Goal: Task Accomplishment & Management: Use online tool/utility

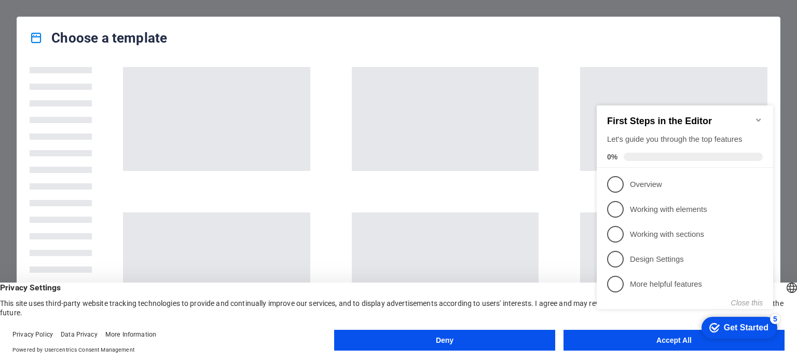
click at [663, 344] on appcues-checklist "Contextual help checklist present on screen" at bounding box center [687, 217] width 189 height 255
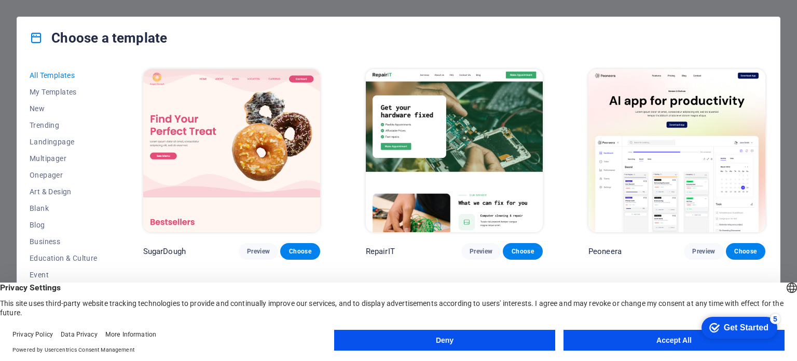
click at [658, 338] on button "Accept All" at bounding box center [674, 340] width 221 height 21
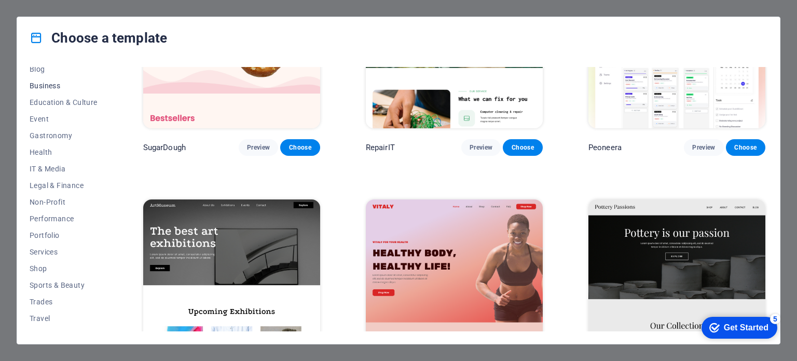
scroll to position [167, 0]
click at [54, 259] on span "Shop" at bounding box center [64, 257] width 68 height 8
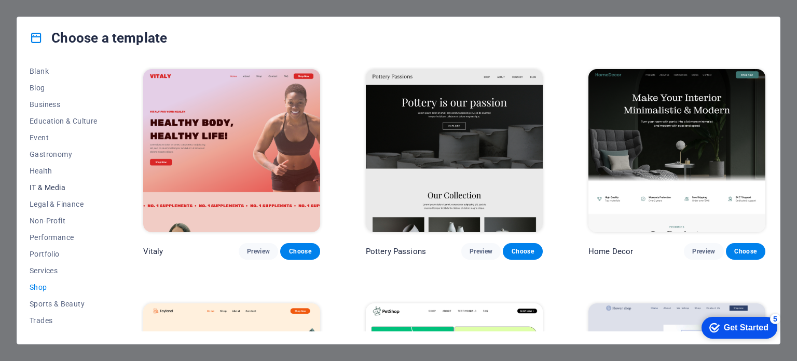
scroll to position [115, 0]
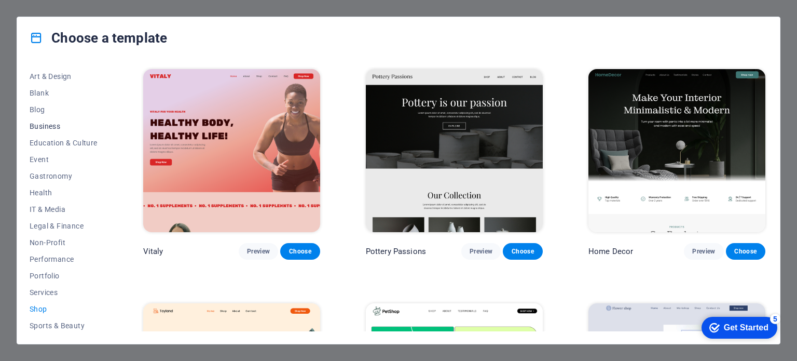
click at [59, 126] on span "Business" at bounding box center [64, 126] width 68 height 8
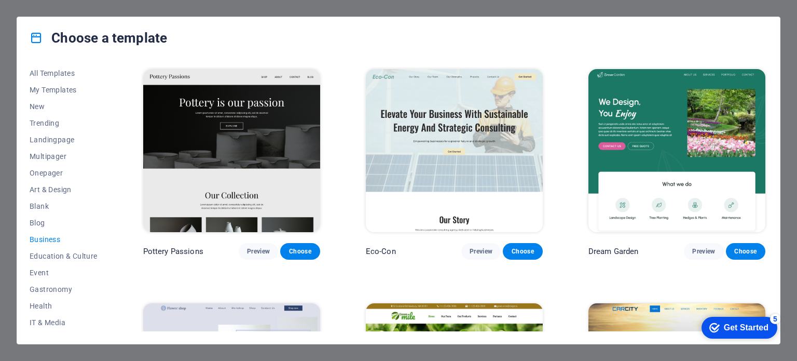
scroll to position [0, 0]
click at [60, 108] on span "New" at bounding box center [64, 108] width 68 height 8
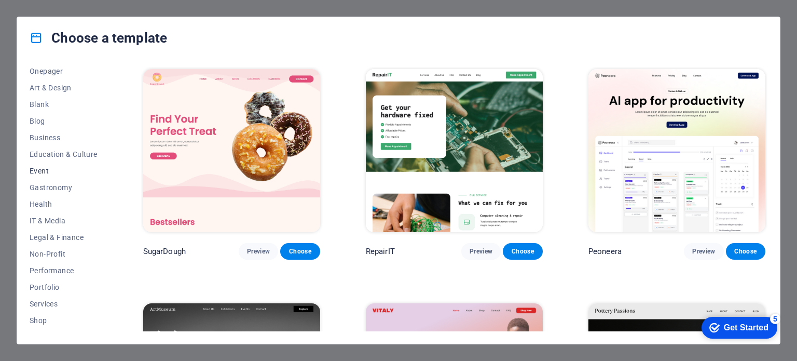
scroll to position [167, 0]
click at [56, 247] on button "Services" at bounding box center [64, 240] width 68 height 17
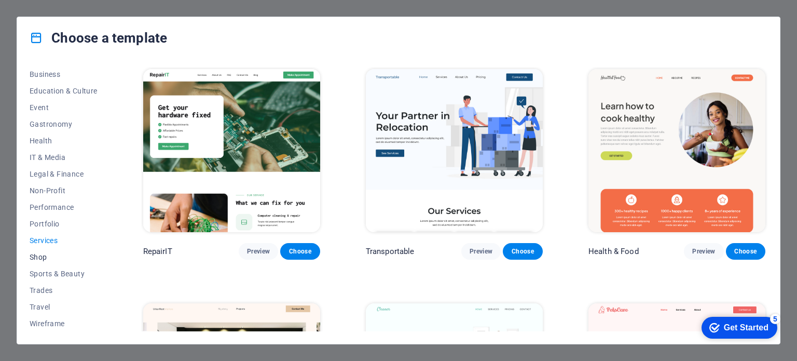
click at [51, 261] on button "Shop" at bounding box center [64, 257] width 68 height 17
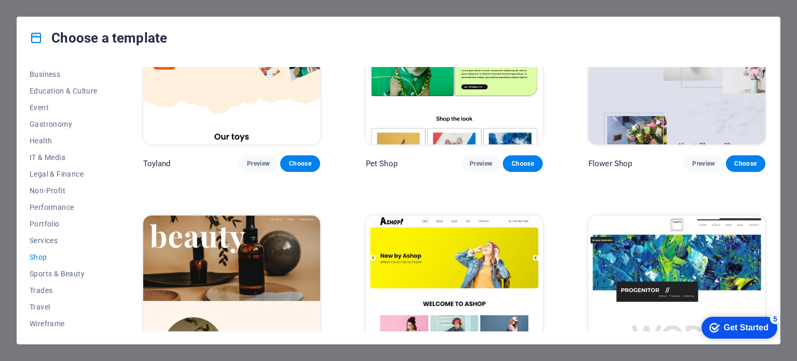
scroll to position [264, 0]
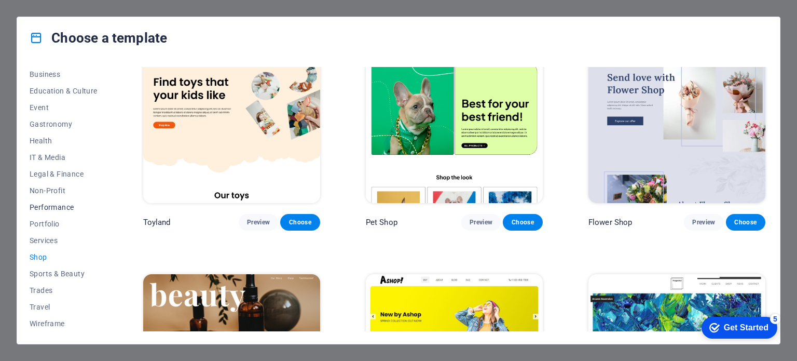
click at [59, 201] on button "Performance" at bounding box center [64, 207] width 68 height 17
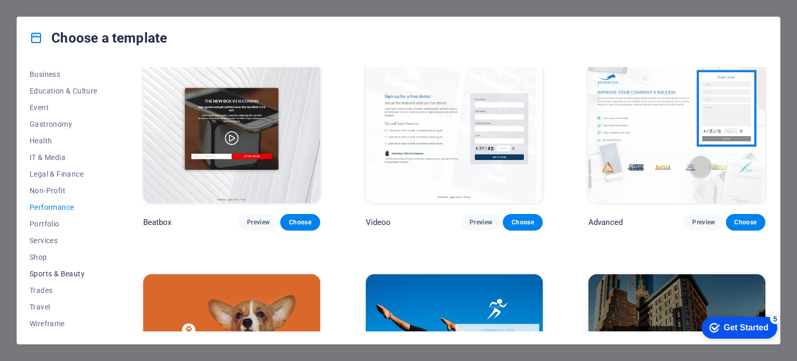
click at [57, 272] on span "Sports & Beauty" at bounding box center [64, 273] width 68 height 8
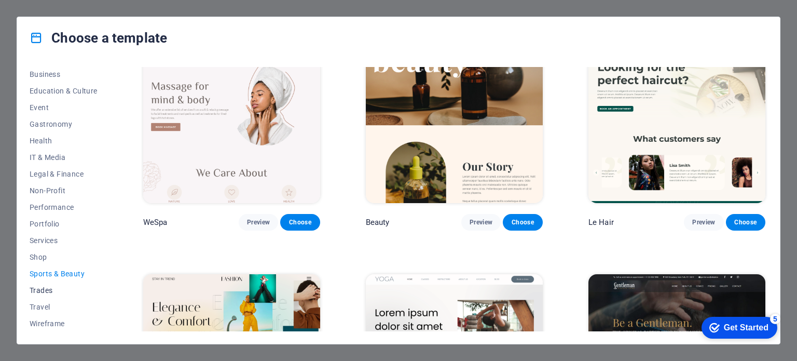
click at [61, 289] on span "Trades" at bounding box center [64, 290] width 68 height 8
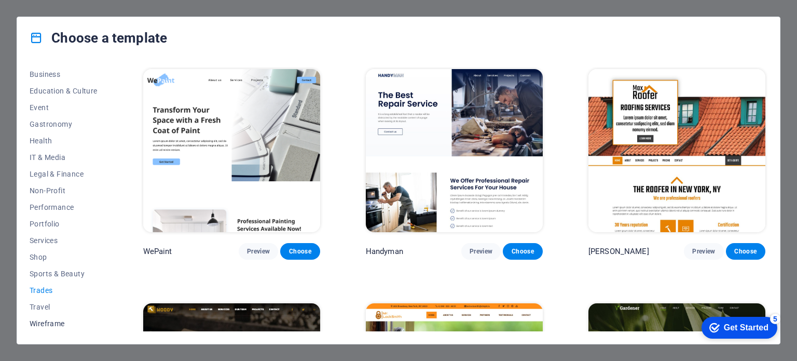
click at [58, 320] on span "Wireframe" at bounding box center [64, 323] width 68 height 8
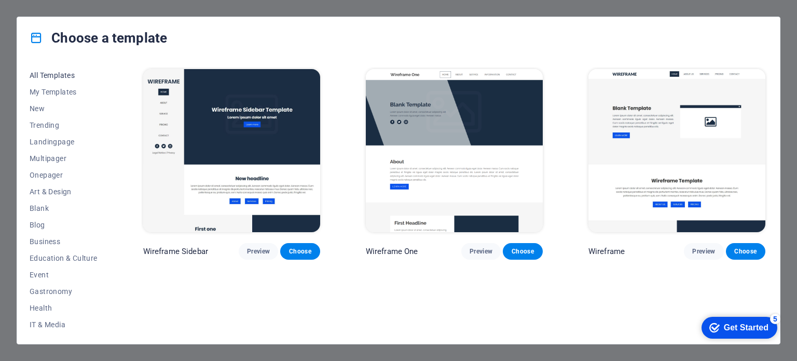
click at [62, 83] on button "All Templates" at bounding box center [64, 75] width 68 height 17
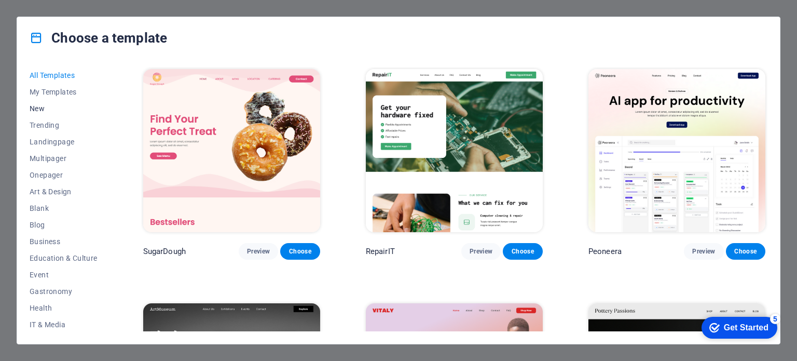
click at [60, 114] on button "New" at bounding box center [64, 108] width 68 height 17
click at [60, 109] on span "New" at bounding box center [64, 108] width 68 height 8
click at [38, 107] on span "New" at bounding box center [64, 108] width 68 height 8
click at [42, 88] on span "My Templates" at bounding box center [64, 92] width 68 height 8
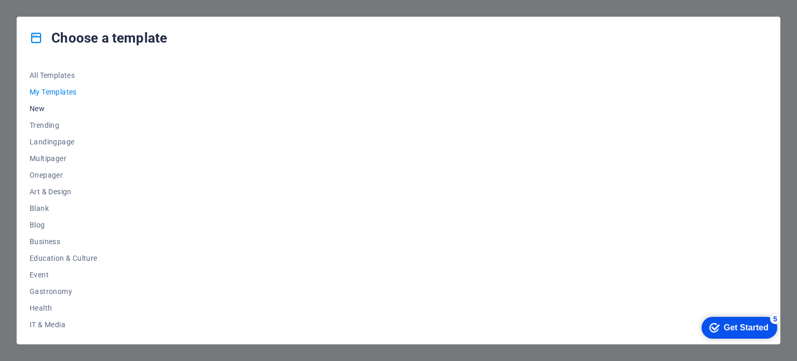
click at [43, 105] on span "New" at bounding box center [64, 108] width 68 height 8
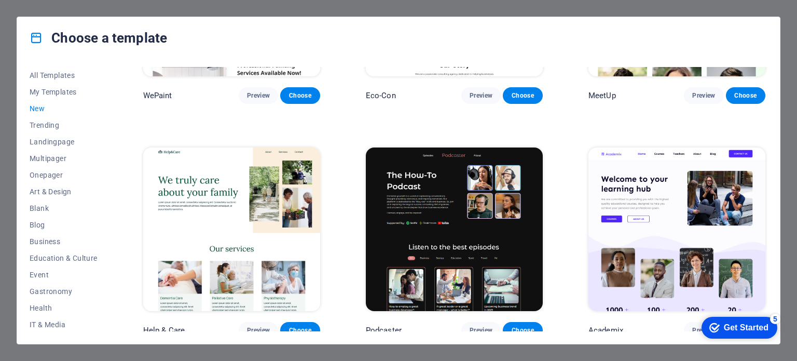
scroll to position [1093, 0]
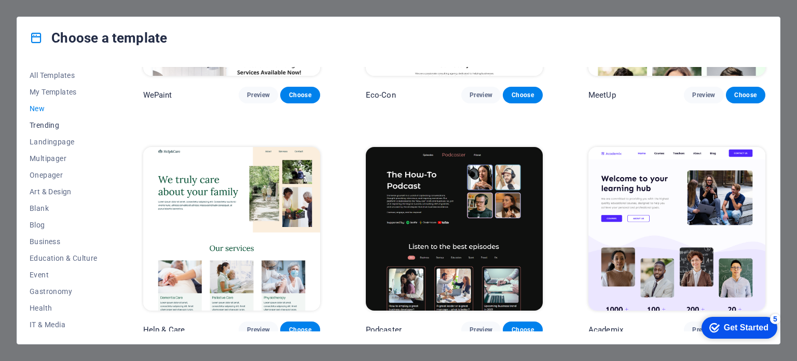
click at [42, 129] on button "Trending" at bounding box center [64, 125] width 68 height 17
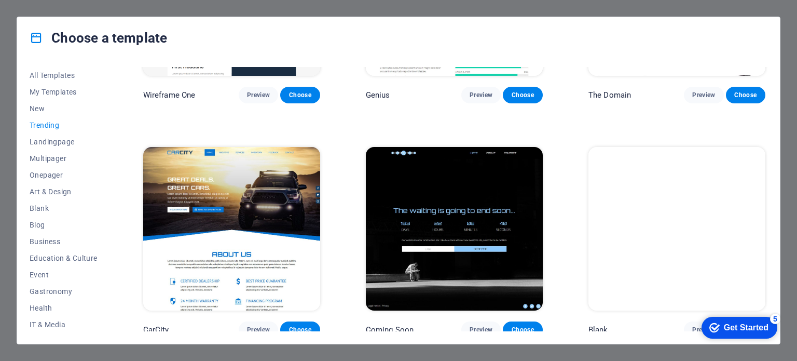
click at [61, 132] on button "Trending" at bounding box center [64, 125] width 68 height 17
click at [54, 141] on span "Landingpage" at bounding box center [64, 142] width 68 height 8
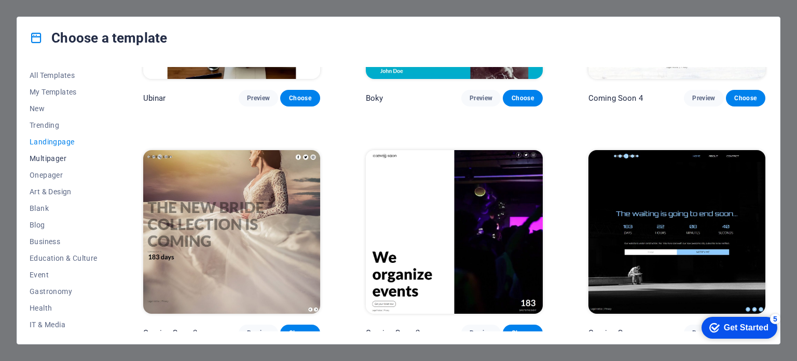
click at [52, 156] on span "Multipager" at bounding box center [64, 158] width 68 height 8
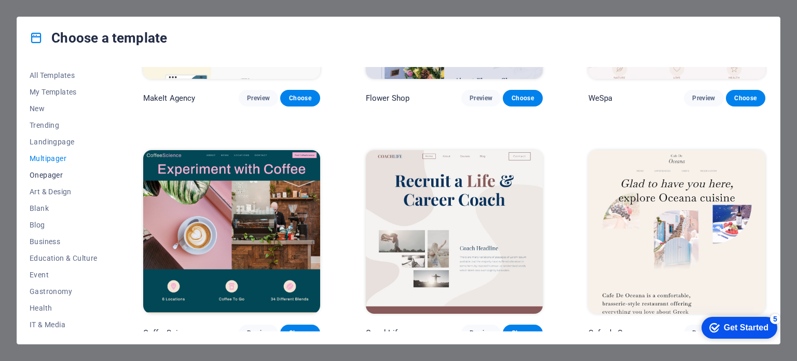
click at [55, 179] on button "Onepager" at bounding box center [64, 175] width 68 height 17
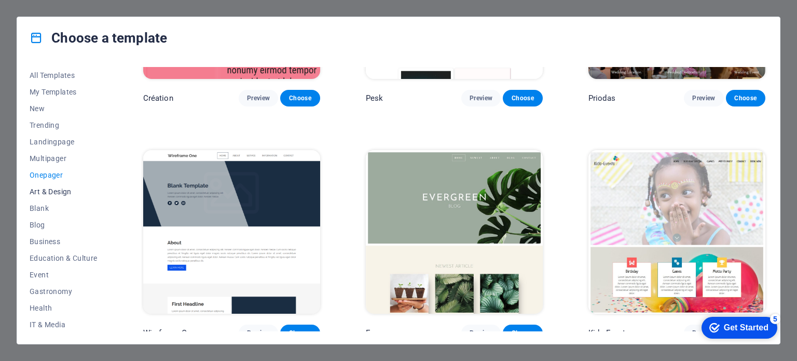
click at [56, 191] on span "Art & Design" at bounding box center [64, 191] width 68 height 8
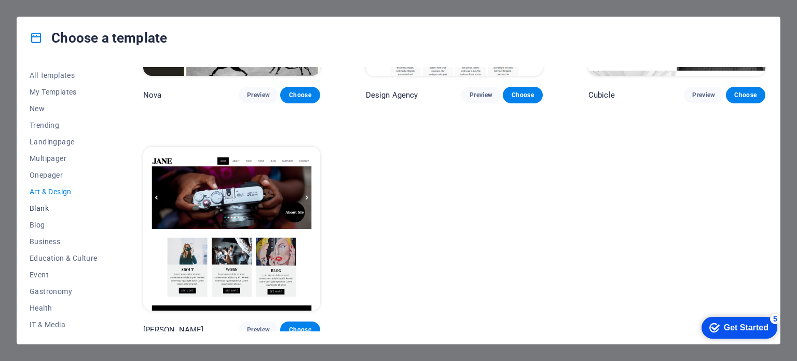
click at [54, 207] on span "Blank" at bounding box center [64, 208] width 68 height 8
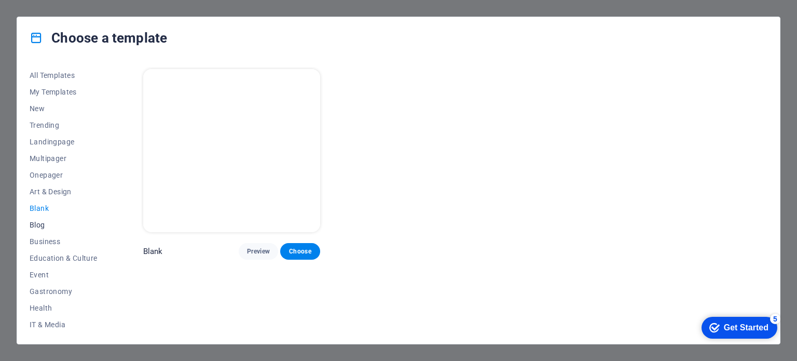
click at [46, 226] on span "Blog" at bounding box center [64, 225] width 68 height 8
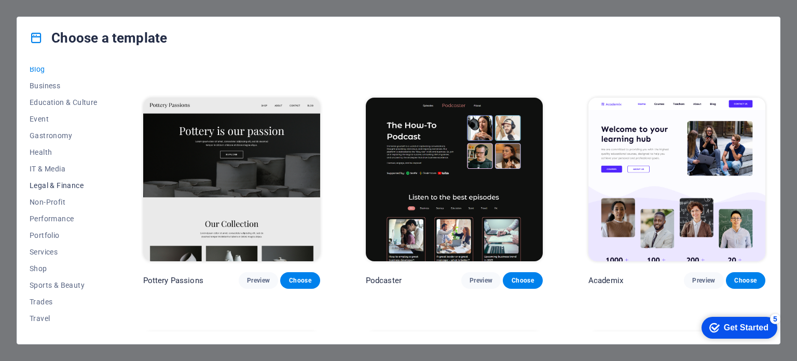
scroll to position [208, 0]
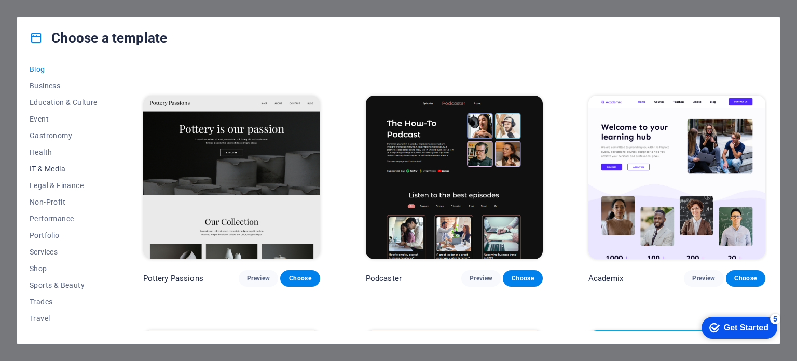
click at [49, 168] on span "IT & Media" at bounding box center [64, 169] width 68 height 8
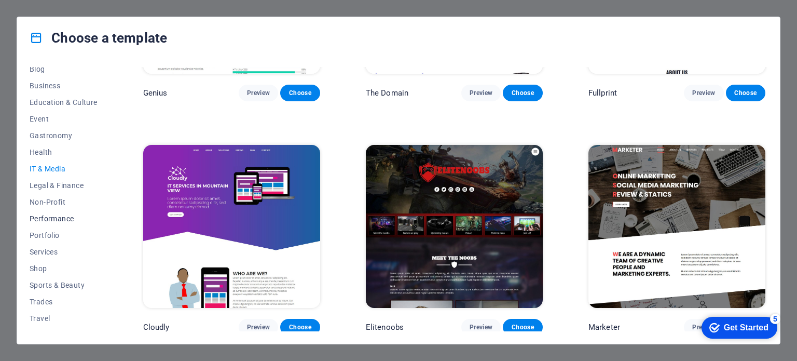
scroll to position [167, 0]
click at [45, 257] on span "Shop" at bounding box center [64, 257] width 68 height 8
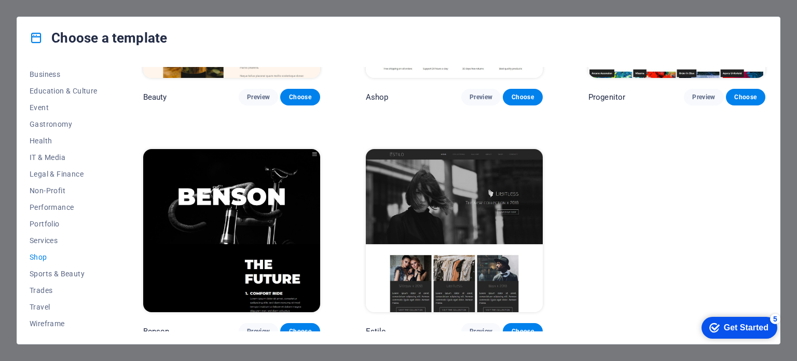
scroll to position [519, 0]
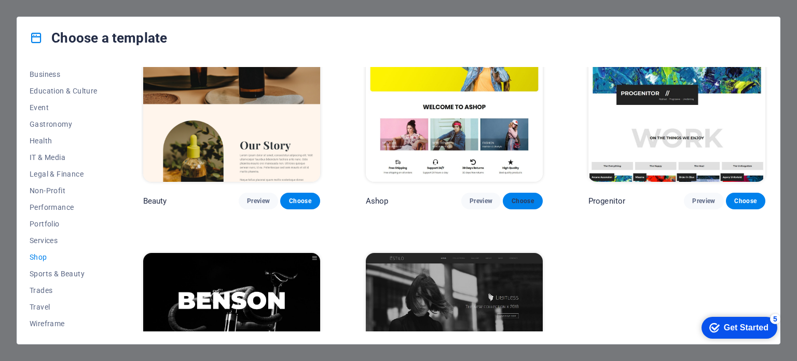
click at [513, 197] on span "Choose" at bounding box center [522, 201] width 23 height 8
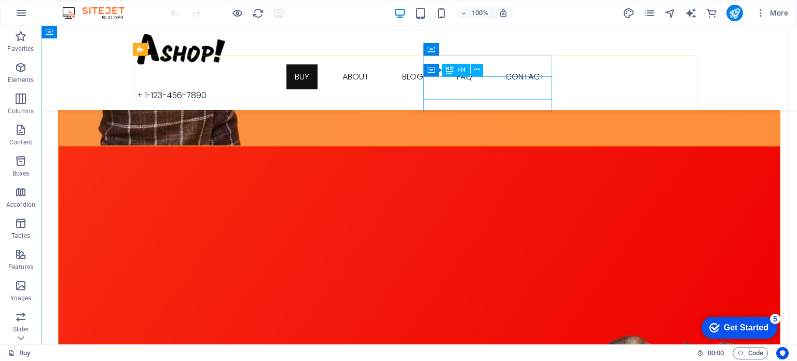
scroll to position [1142, 0]
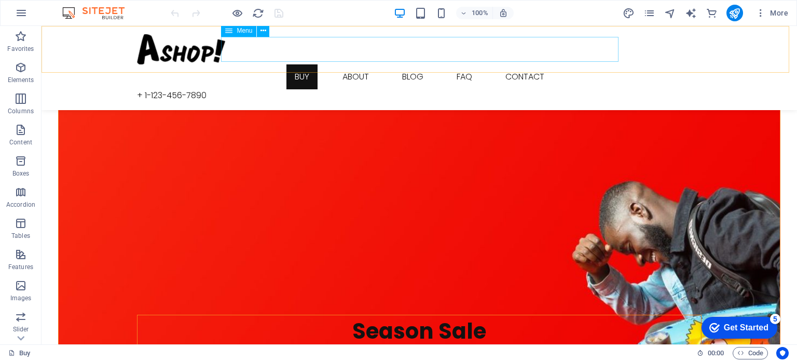
click at [304, 64] on nav "Buy About Blog FAQ Contact" at bounding box center [419, 76] width 565 height 25
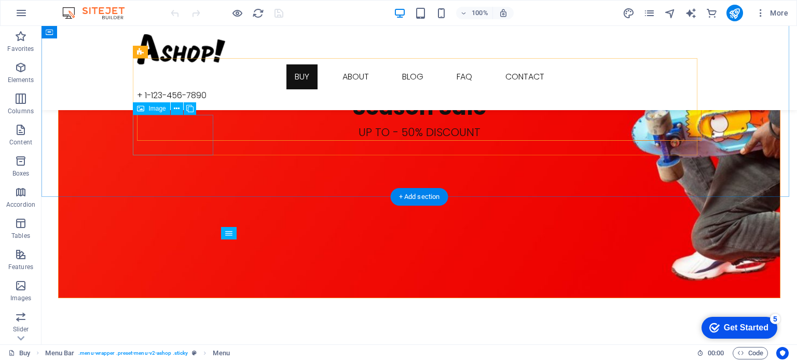
scroll to position [1354, 0]
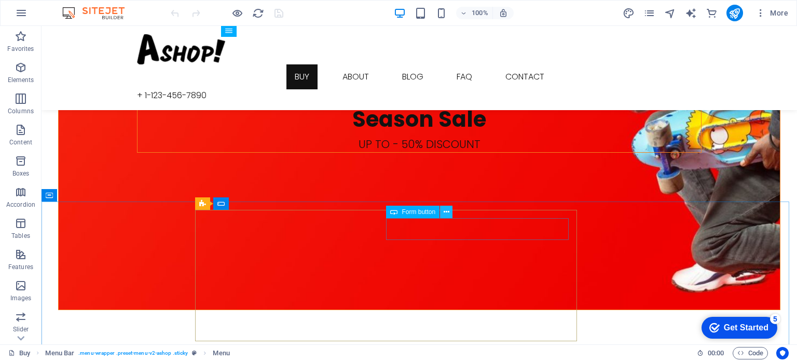
click at [445, 212] on icon at bounding box center [447, 212] width 6 height 11
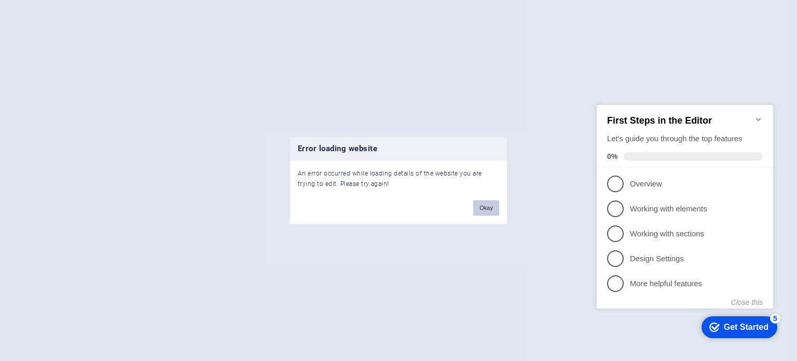
click at [482, 206] on button "Okay" at bounding box center [486, 208] width 26 height 16
